Goal: Task Accomplishment & Management: Use online tool/utility

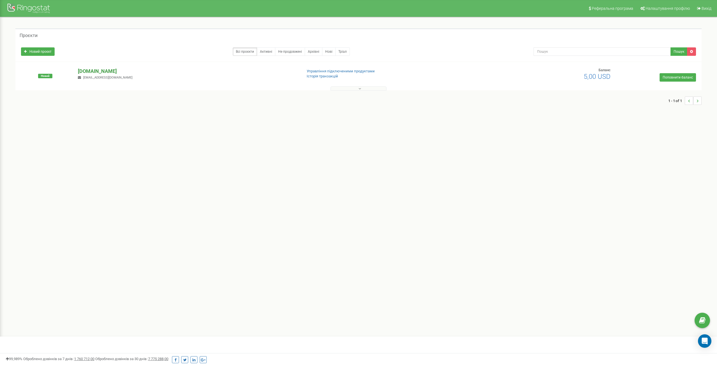
click at [97, 69] on p "[DOMAIN_NAME]" at bounding box center [187, 71] width 219 height 7
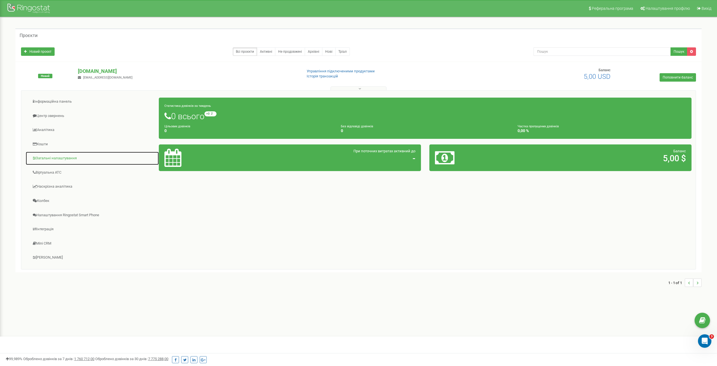
click at [62, 159] on link "Загальні налаштування" at bounding box center [92, 158] width 134 height 14
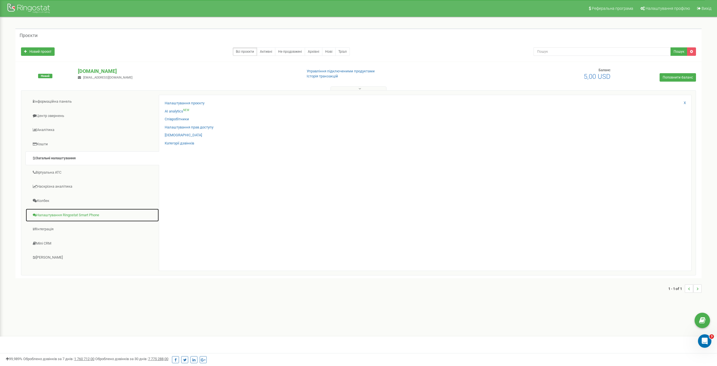
click at [86, 215] on link "Налаштування Ringostat Smart Phone" at bounding box center [92, 215] width 134 height 14
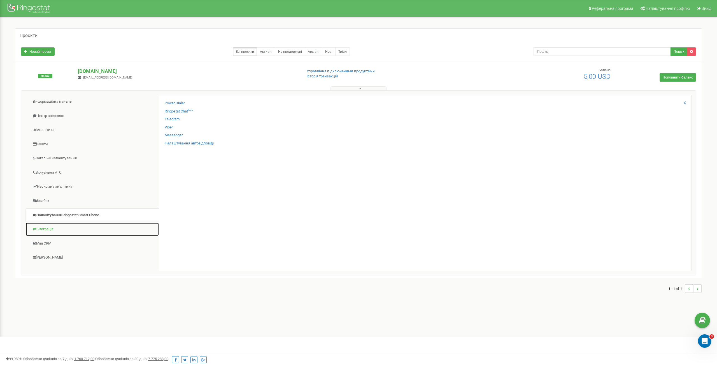
click at [49, 228] on link "Інтеграція" at bounding box center [92, 229] width 134 height 14
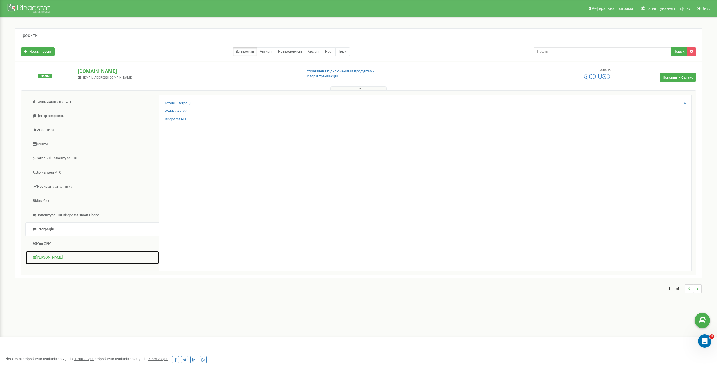
click at [50, 258] on link "[PERSON_NAME]" at bounding box center [92, 258] width 134 height 14
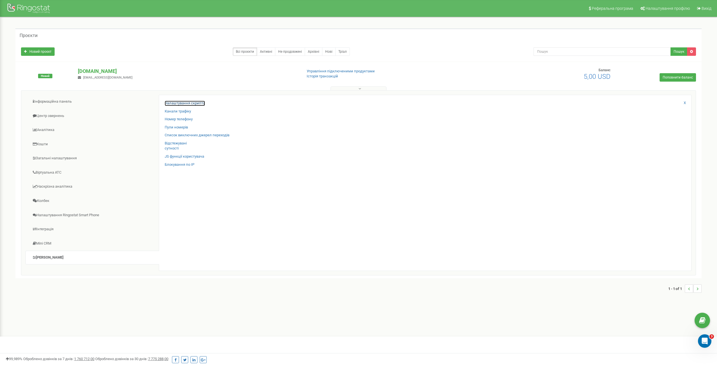
click at [196, 104] on link "Налаштування скрипта" at bounding box center [185, 103] width 40 height 5
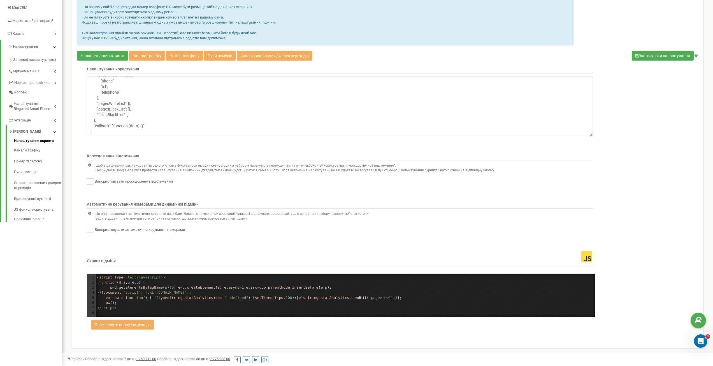
scroll to position [2, 0]
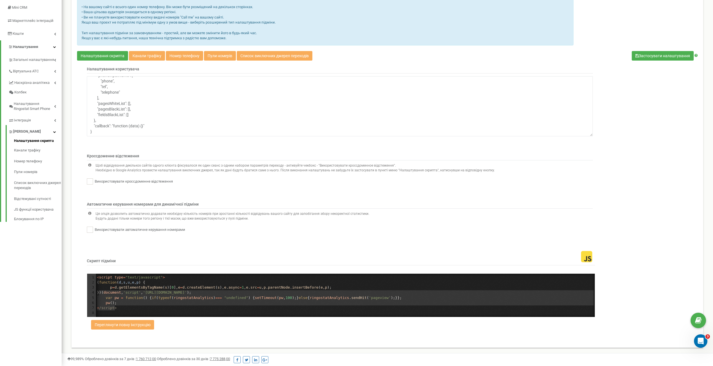
type textarea "<script type="text/javascript"> (function (d,s,u,e,p) { p=d.getElementsByTagNam…"
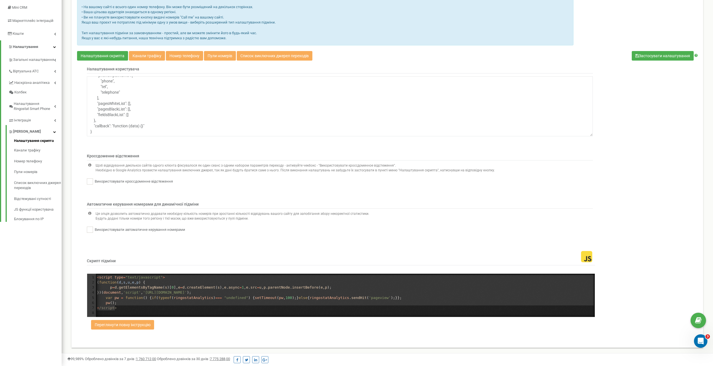
drag, startPoint x: 120, startPoint y: 309, endPoint x: 94, endPoint y: 271, distance: 45.7
click at [94, 271] on div "Скрипт підміни <script type="text/javascript"> (function (d,s,u,e,p) { p=d.getE…" at bounding box center [343, 280] width 513 height 73
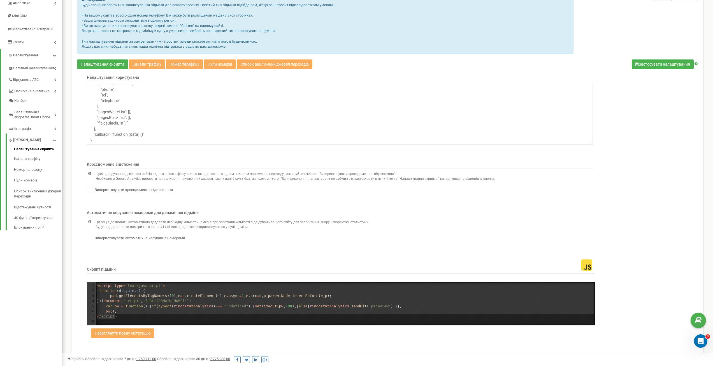
scroll to position [85, 0]
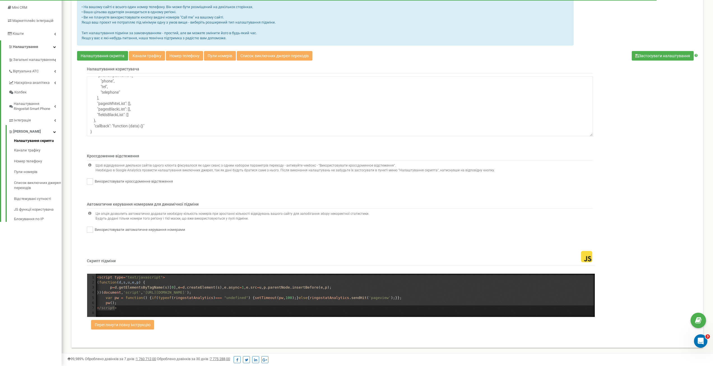
click at [159, 309] on pre "< /script>" at bounding box center [345, 307] width 499 height 5
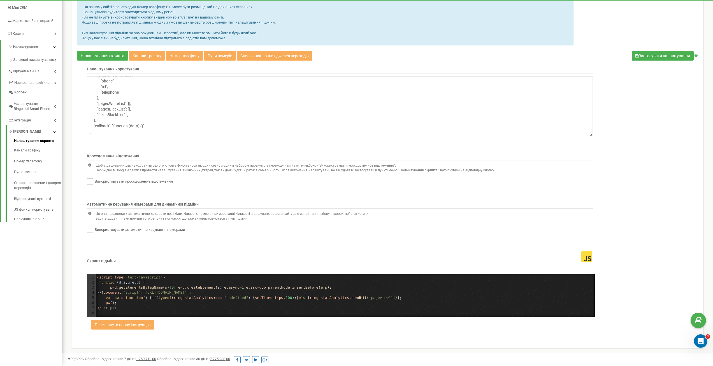
click at [393, 40] on p "Будь ласка, виберіть тип налаштування підміни для вашого проєкту. Простий тип п…" at bounding box center [326, 17] width 488 height 47
